Goal: Find specific page/section

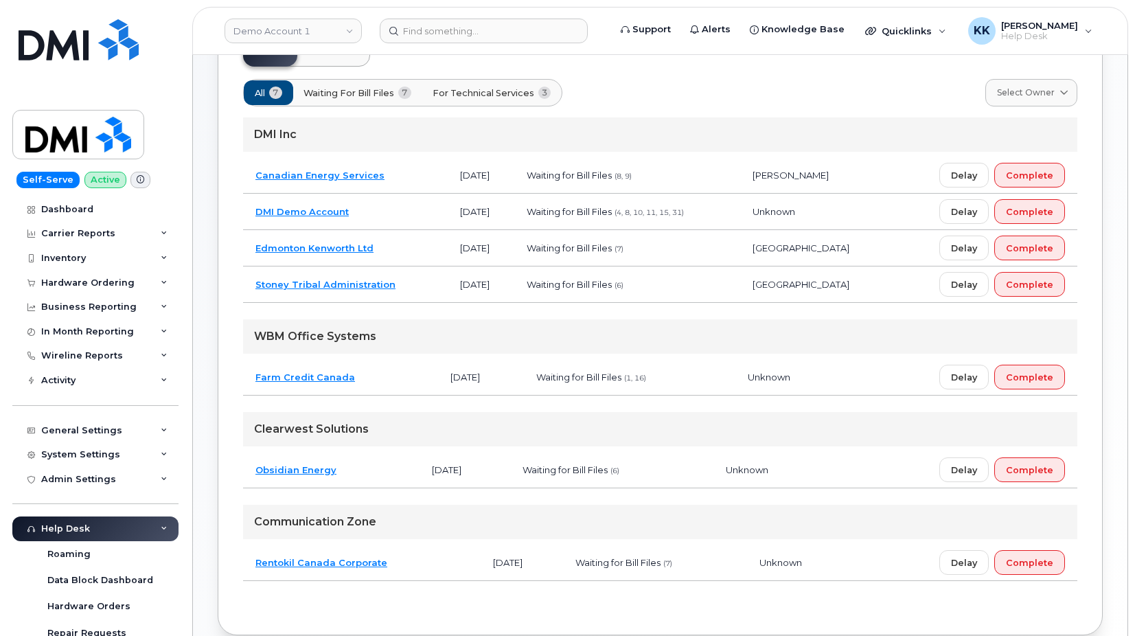
scroll to position [115, 0]
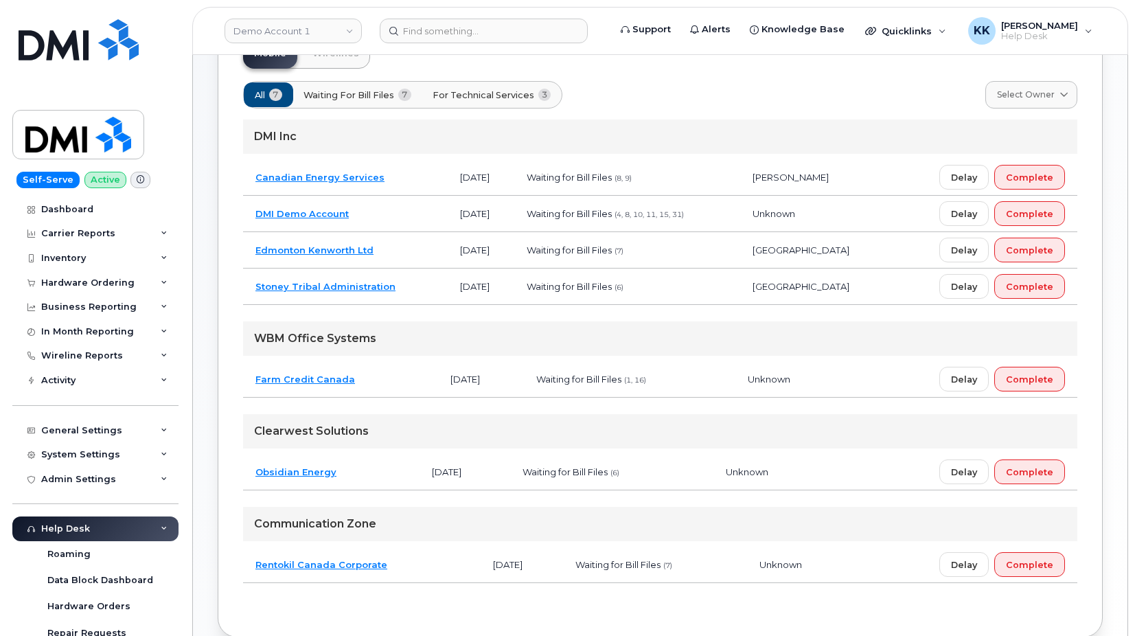
click at [400, 176] on td "Canadian Energy Services" at bounding box center [345, 177] width 205 height 36
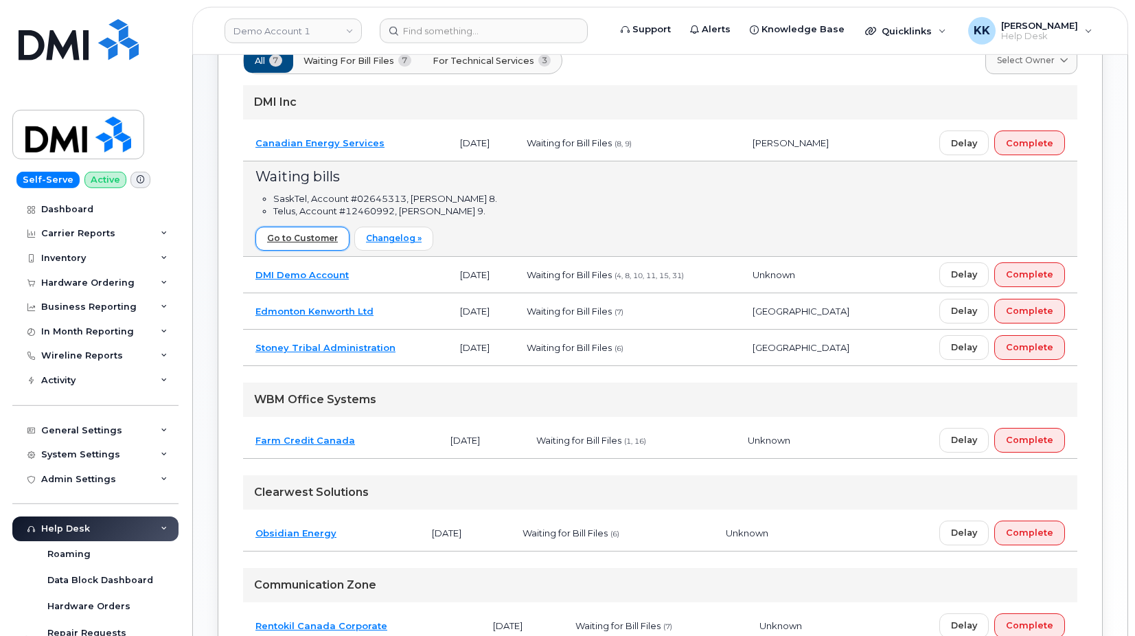
scroll to position [141, 0]
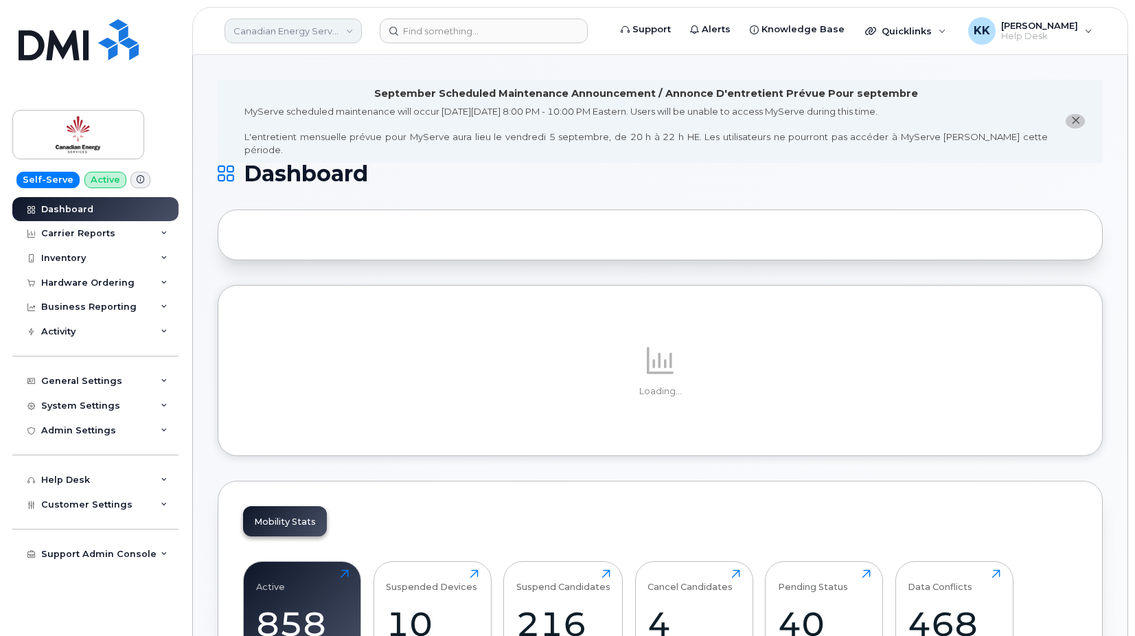
click at [280, 34] on link "Canadian Energy Services" at bounding box center [293, 31] width 137 height 25
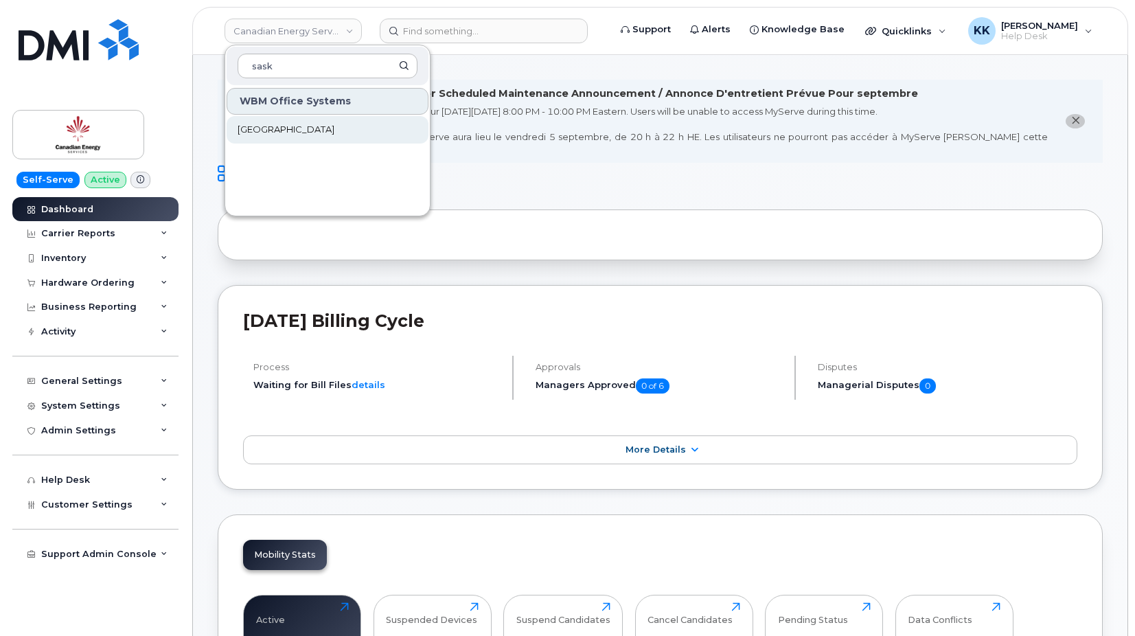
type input "sask"
click at [277, 119] on link "[GEOGRAPHIC_DATA]" at bounding box center [328, 129] width 202 height 27
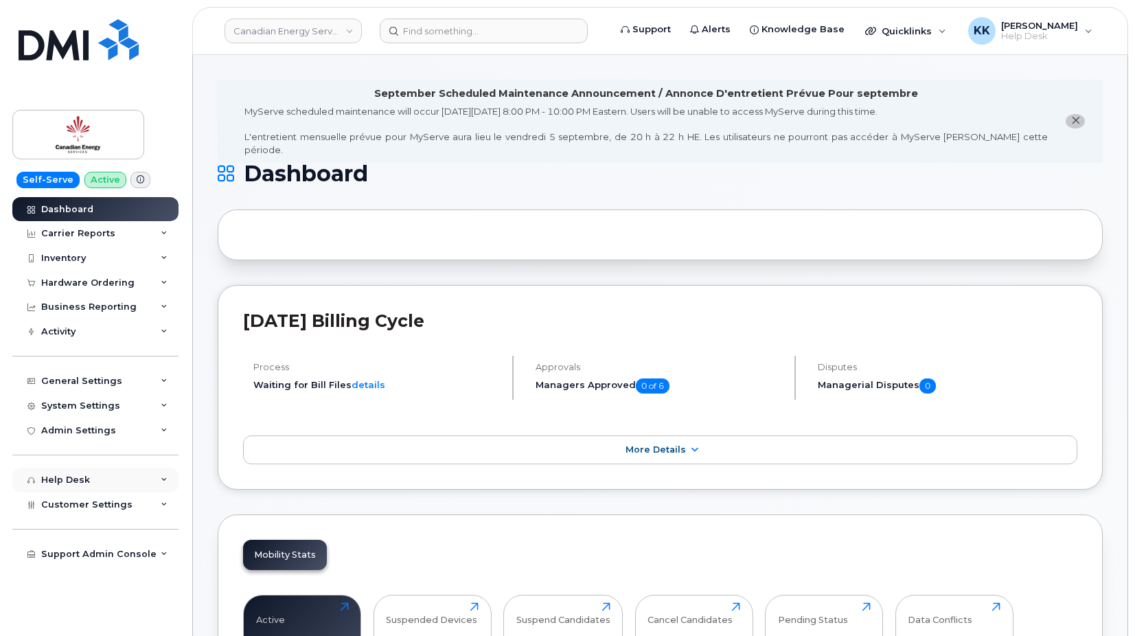
click at [136, 492] on div "Help Desk" at bounding box center [95, 480] width 166 height 25
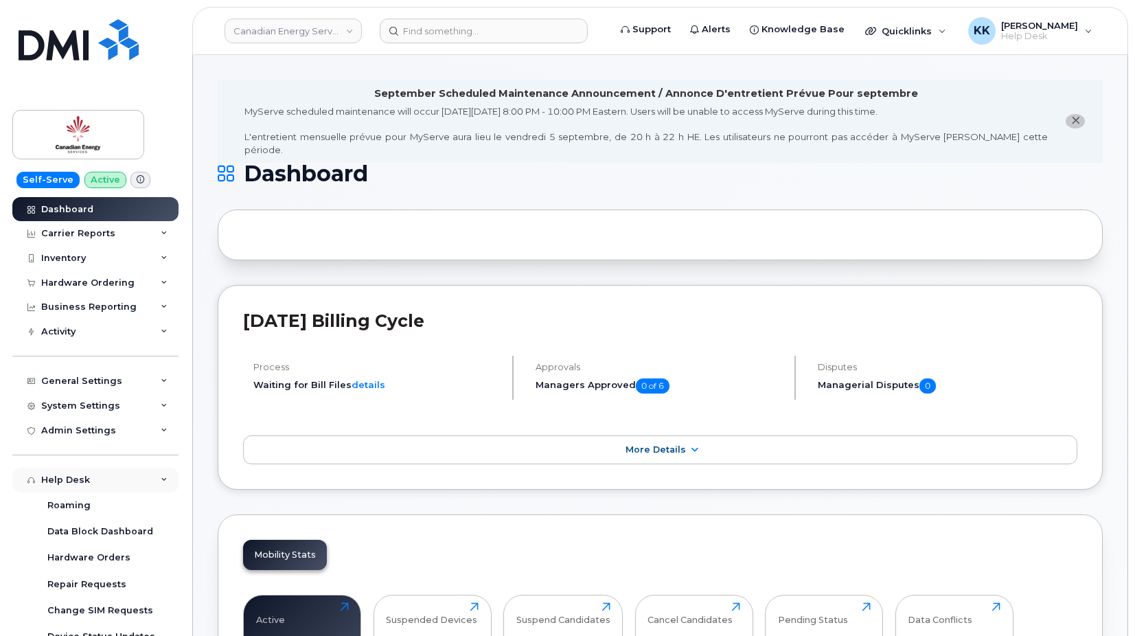
click at [117, 488] on div "Help Desk" at bounding box center [95, 480] width 166 height 25
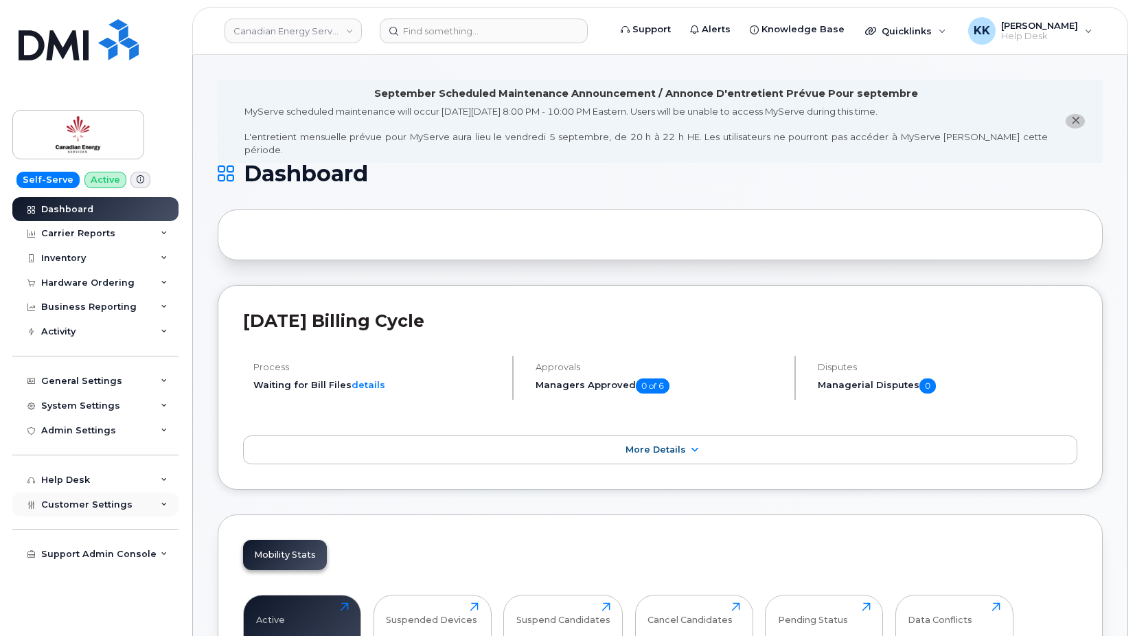
click at [102, 505] on span "Customer Settings" at bounding box center [86, 504] width 91 height 10
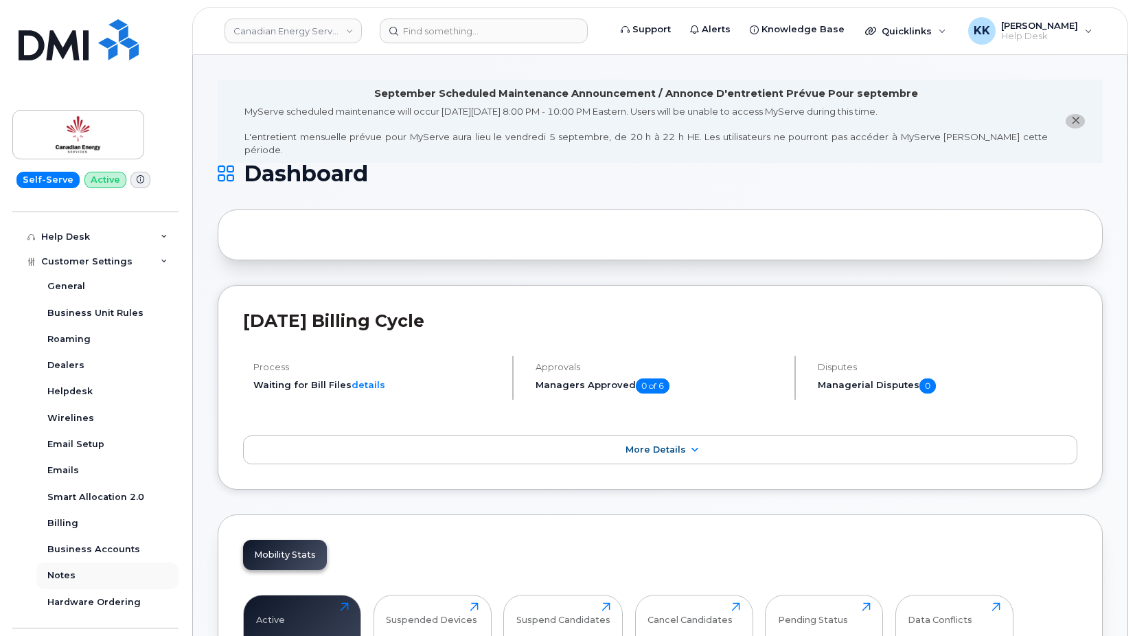
scroll to position [264, 0]
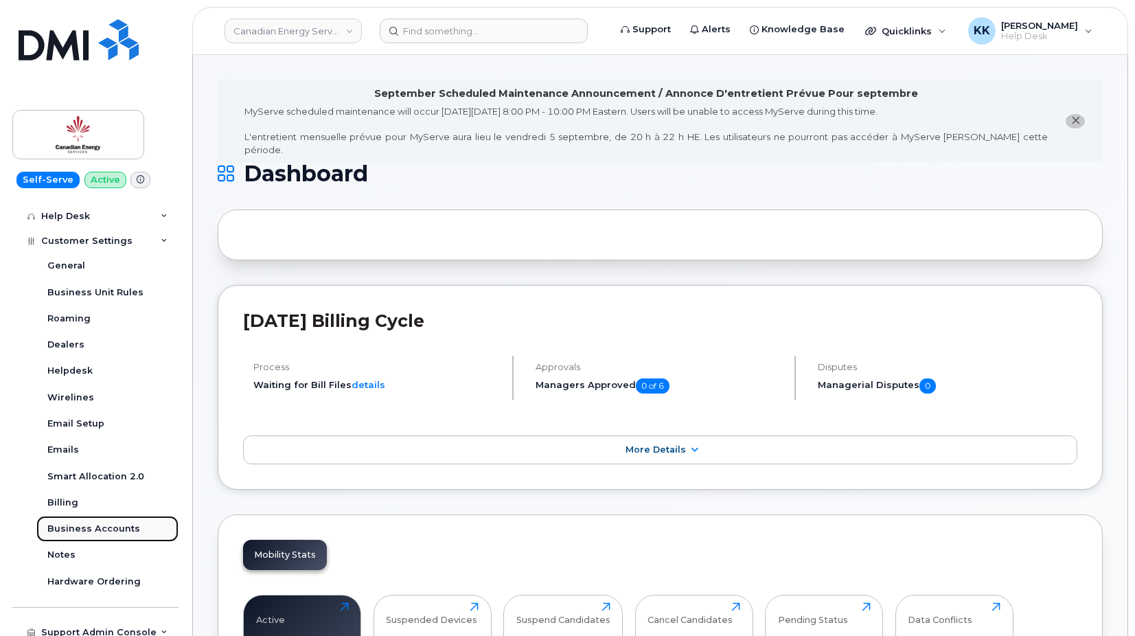
click at [106, 532] on div "Business Accounts" at bounding box center [93, 529] width 93 height 12
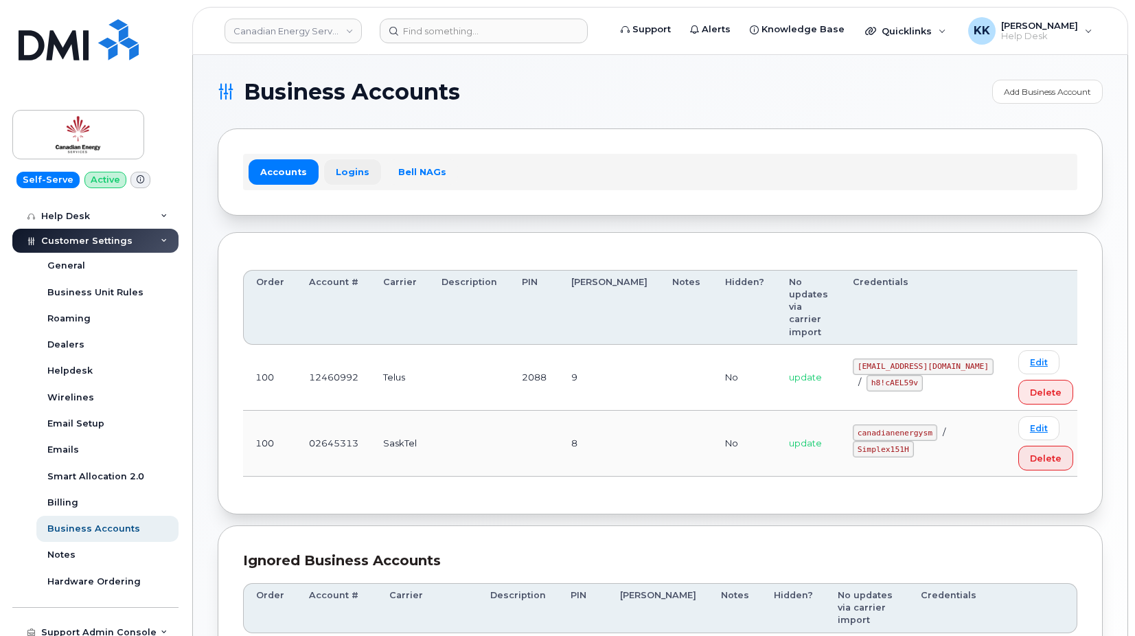
click at [345, 175] on link "Logins" at bounding box center [352, 171] width 57 height 25
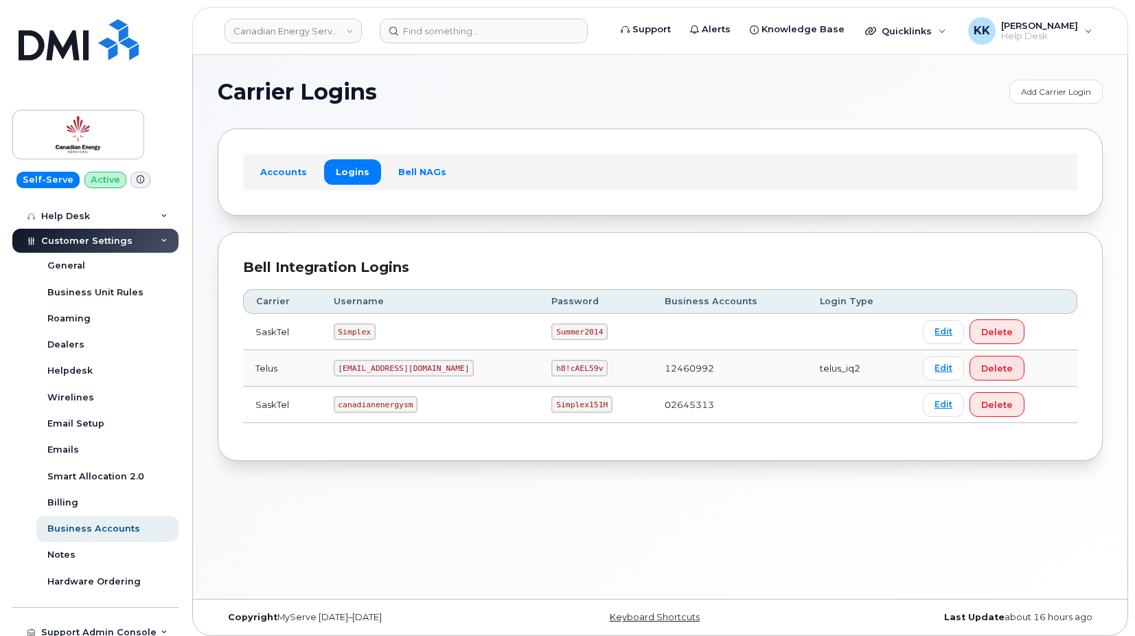
click at [374, 404] on code "canadianenergysm" at bounding box center [376, 404] width 84 height 16
click at [560, 399] on code "Simplex151H" at bounding box center [581, 404] width 61 height 16
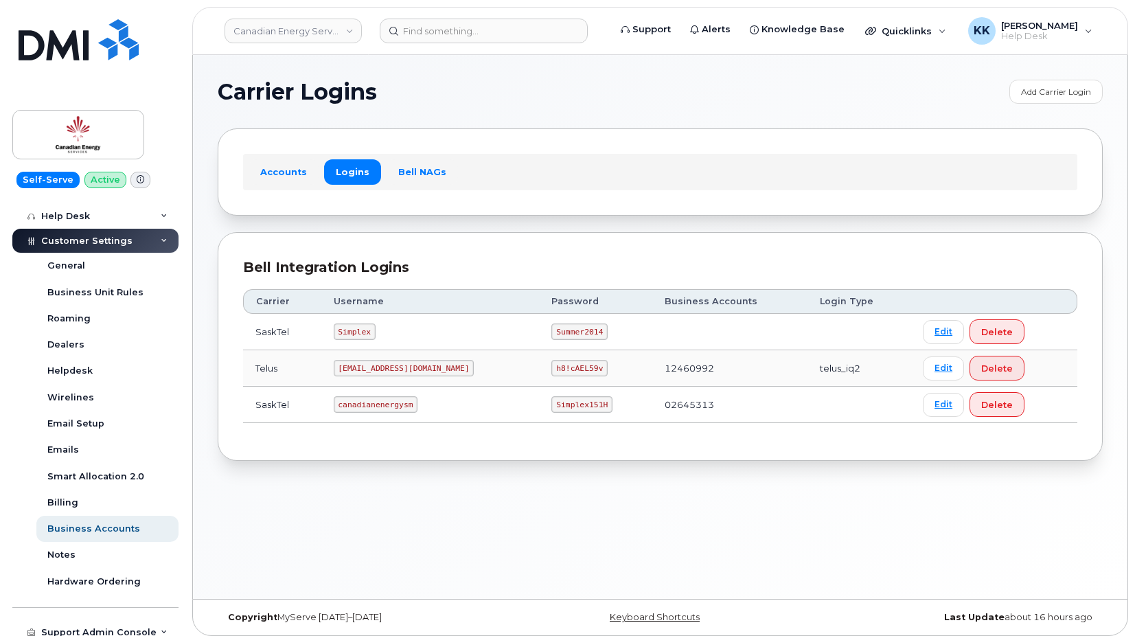
click at [560, 399] on code "Simplex151H" at bounding box center [581, 404] width 61 height 16
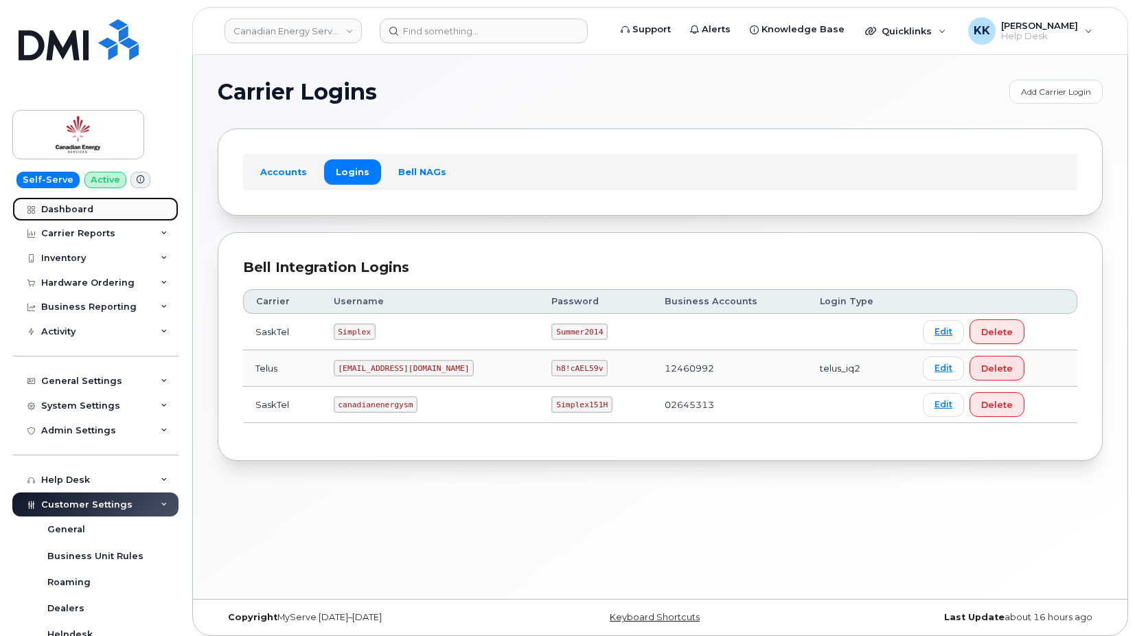
click at [76, 206] on div "Dashboard" at bounding box center [67, 209] width 52 height 11
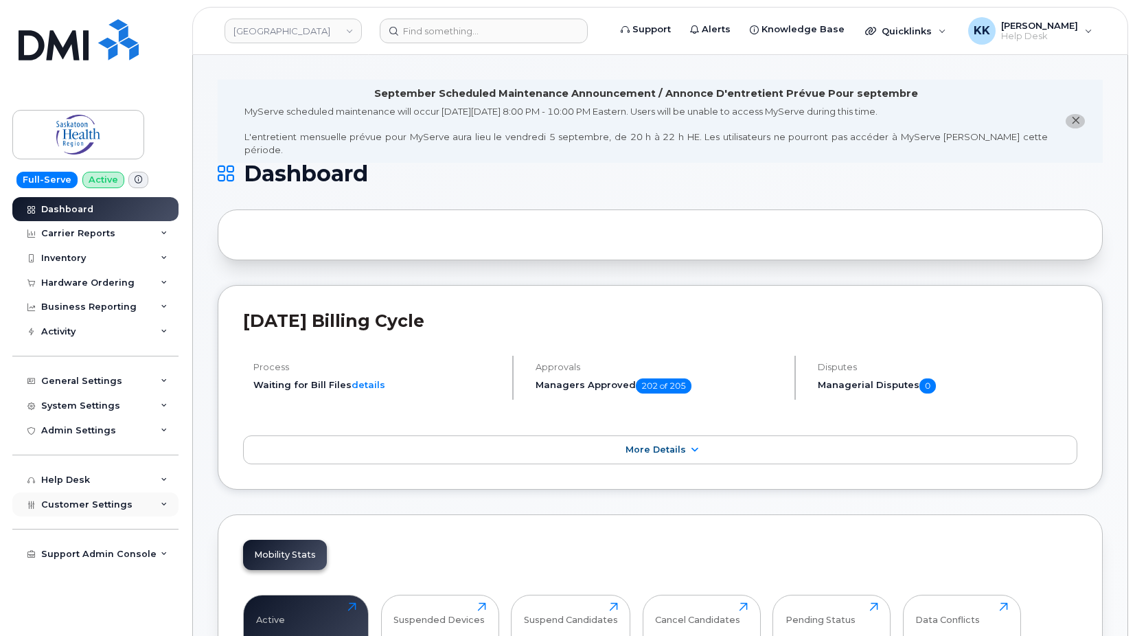
click at [91, 509] on span "Customer Settings" at bounding box center [86, 504] width 91 height 10
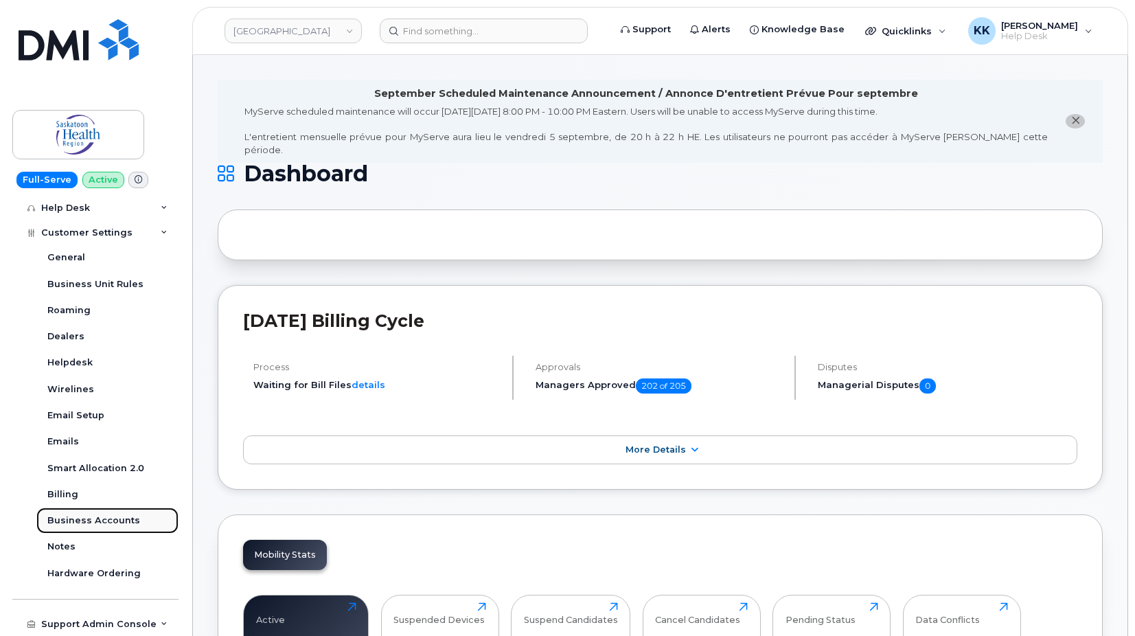
click at [108, 514] on link "Business Accounts" at bounding box center [107, 520] width 142 height 26
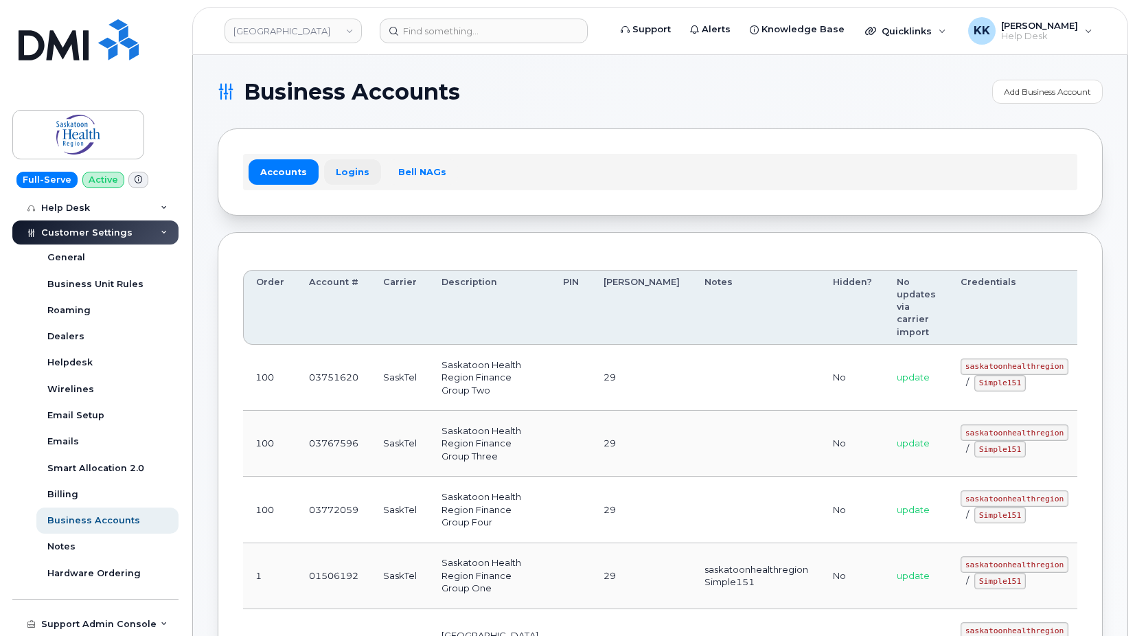
click at [346, 174] on link "Logins" at bounding box center [352, 171] width 57 height 25
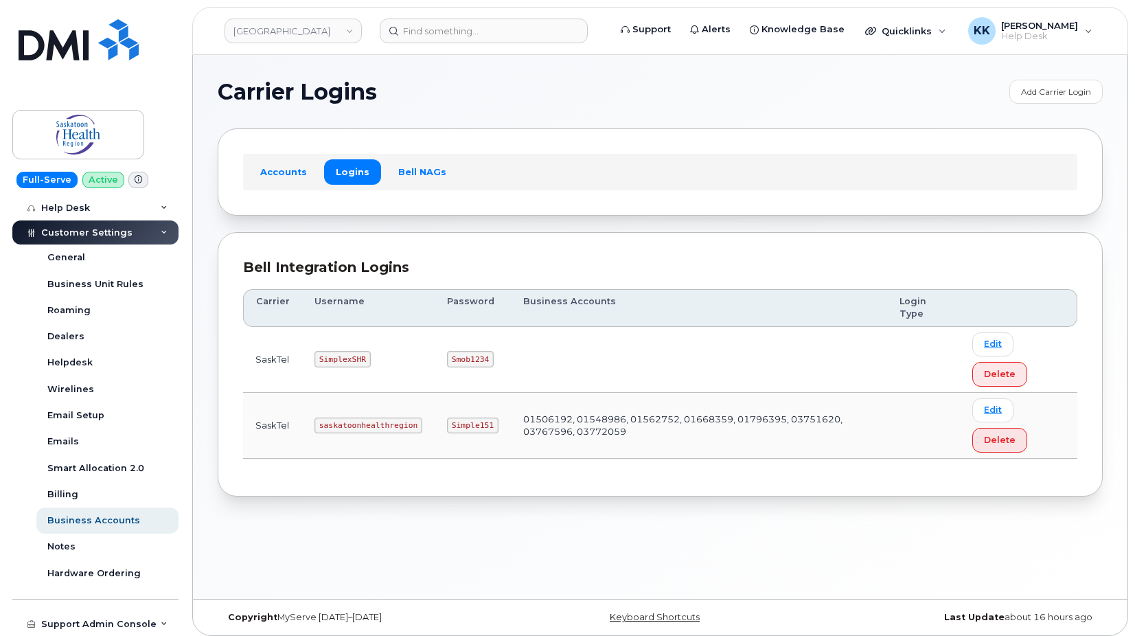
click at [389, 419] on code "saskatoonhealthregion" at bounding box center [368, 425] width 108 height 16
click at [474, 426] on code "Simple151" at bounding box center [472, 425] width 51 height 16
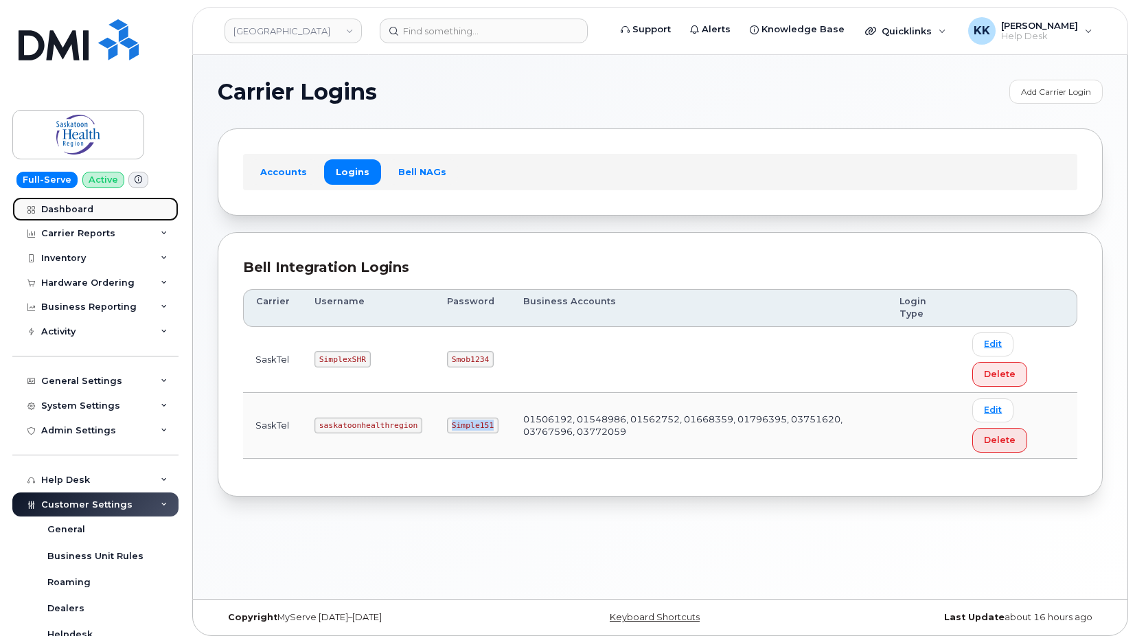
click at [82, 211] on div "Dashboard" at bounding box center [67, 209] width 52 height 11
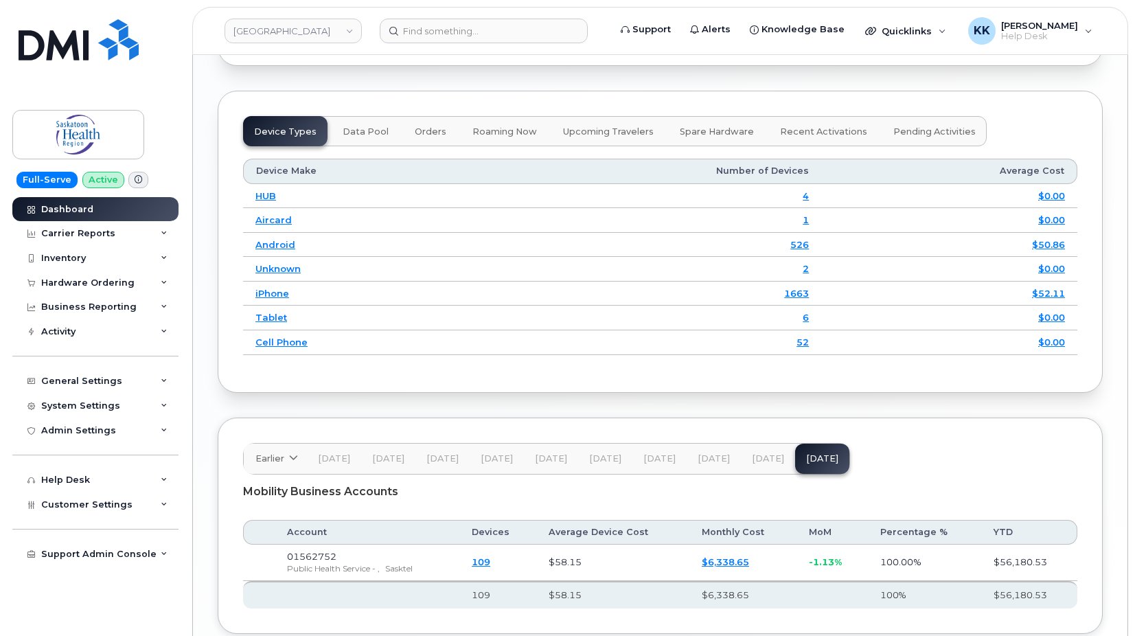
scroll to position [1791, 0]
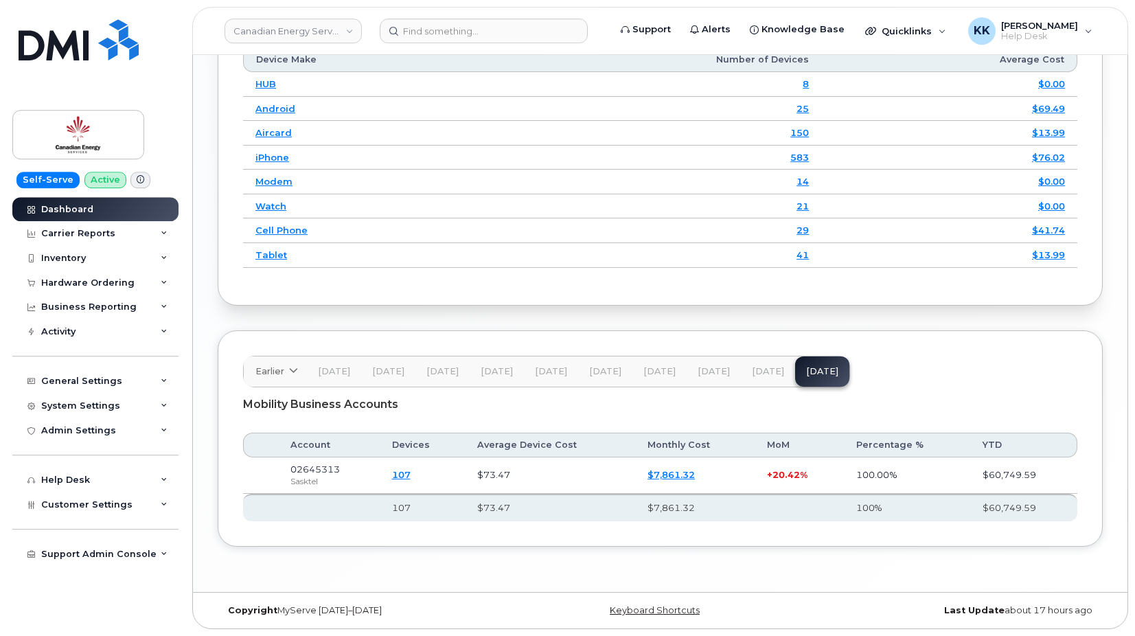
scroll to position [1816, 0]
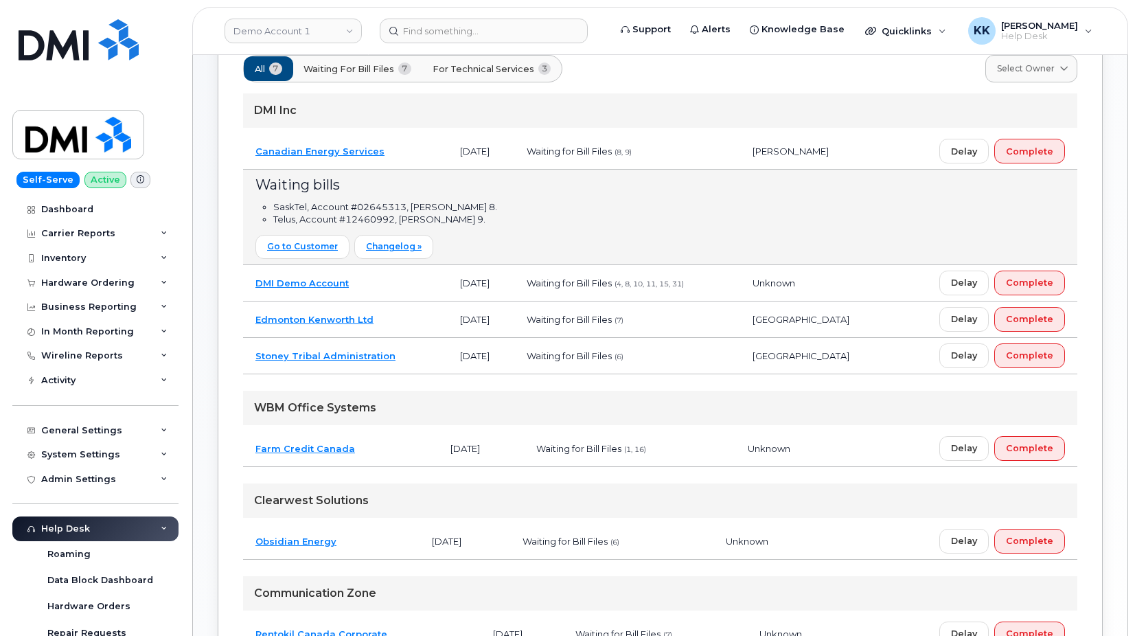
scroll to position [242, 0]
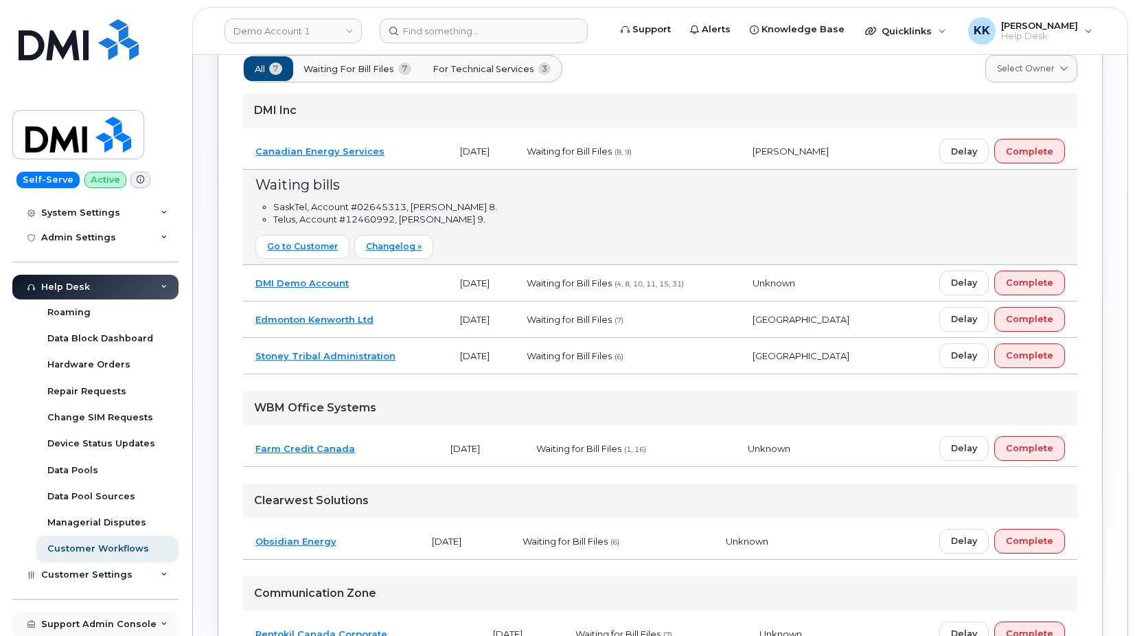
click at [89, 621] on div "Support Admin Console" at bounding box center [98, 624] width 115 height 11
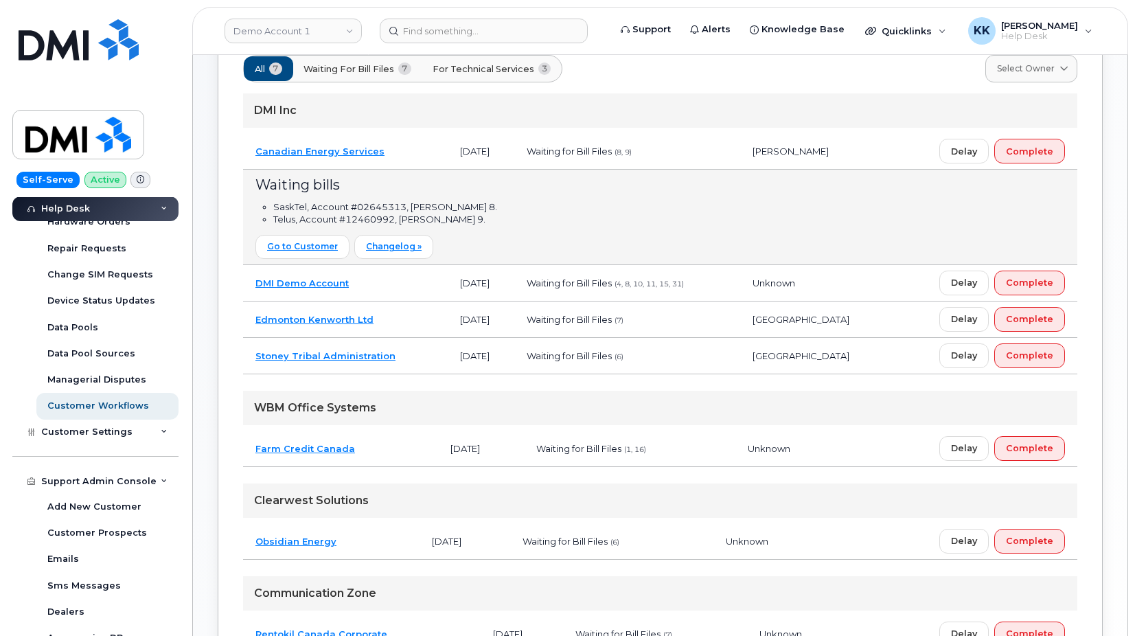
scroll to position [505, 0]
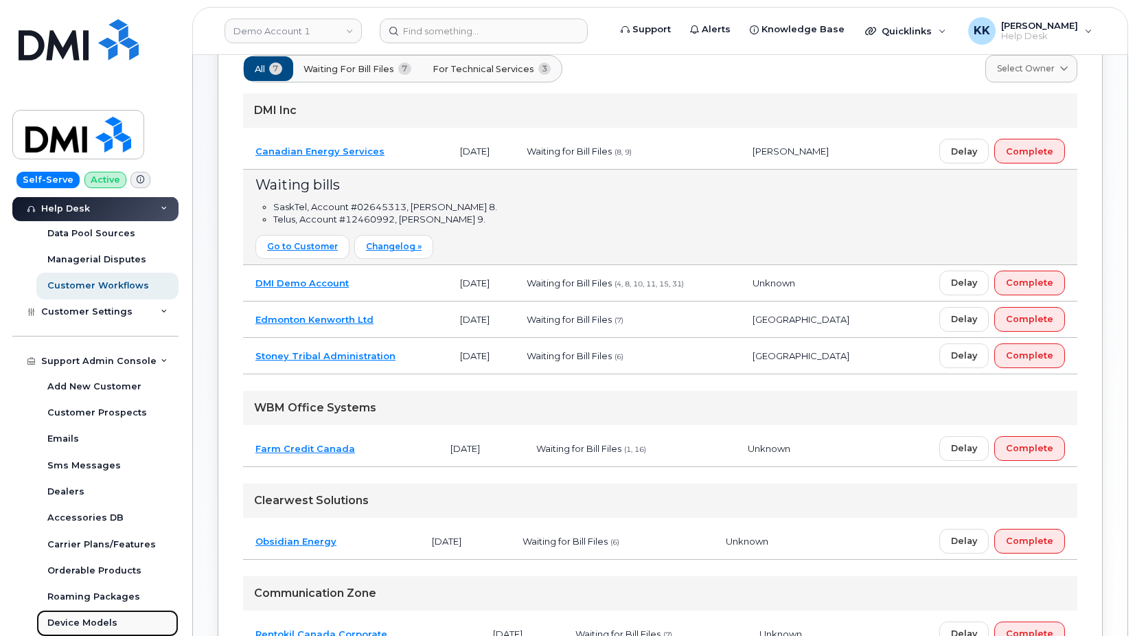
click at [91, 628] on div "Device Models" at bounding box center [82, 623] width 70 height 12
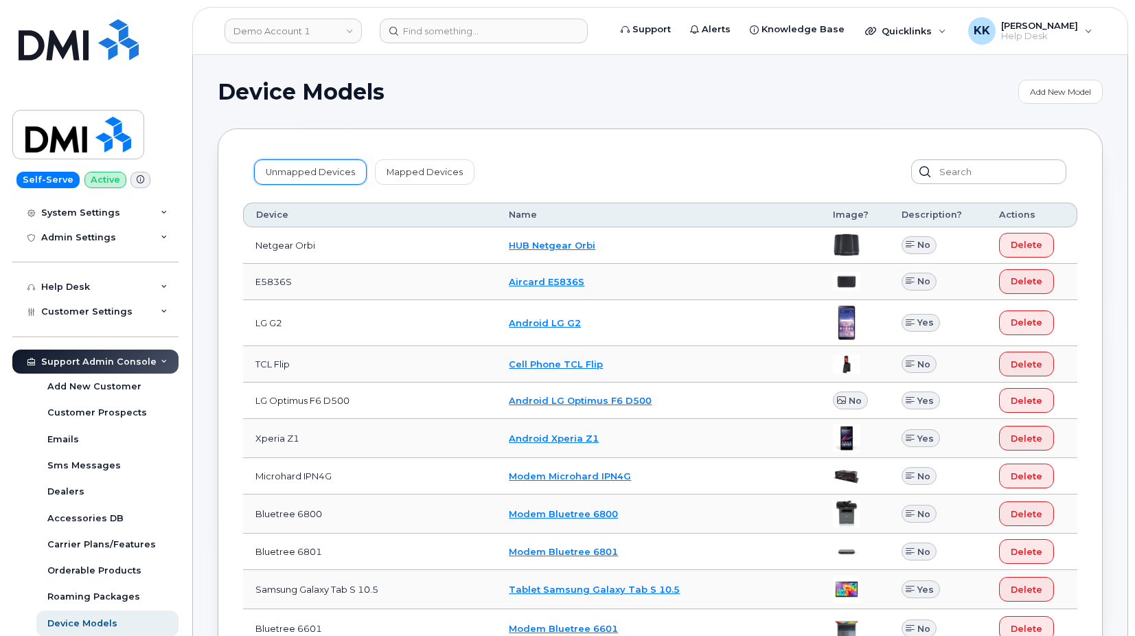
click at [291, 168] on link "Unmapped Devices" at bounding box center [310, 171] width 113 height 25
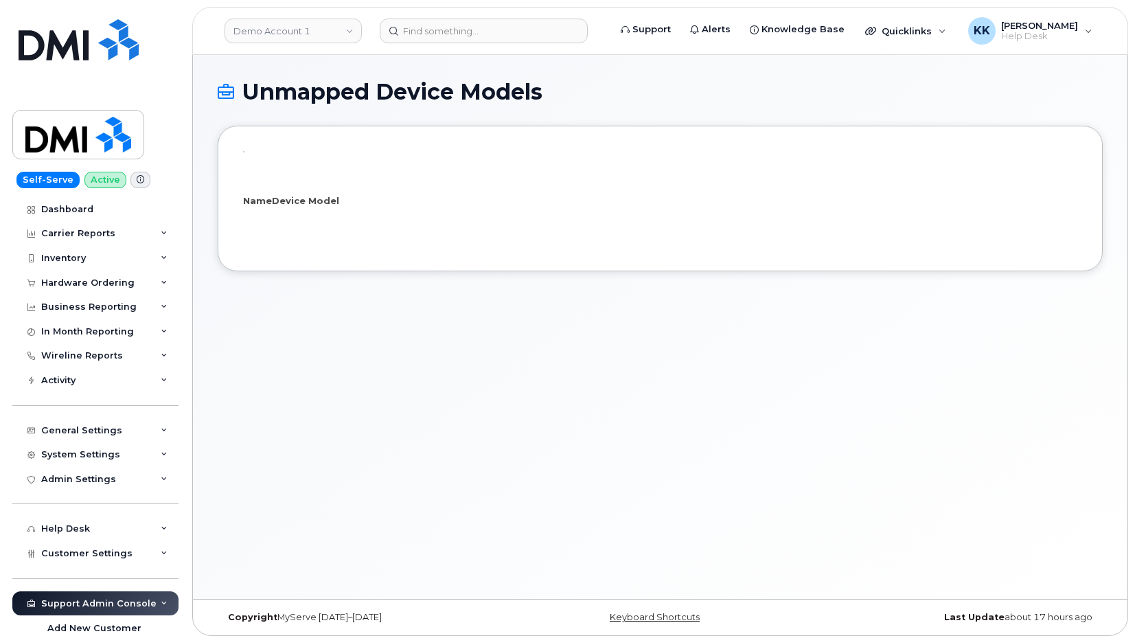
select select "25"
